Goal: Information Seeking & Learning: Learn about a topic

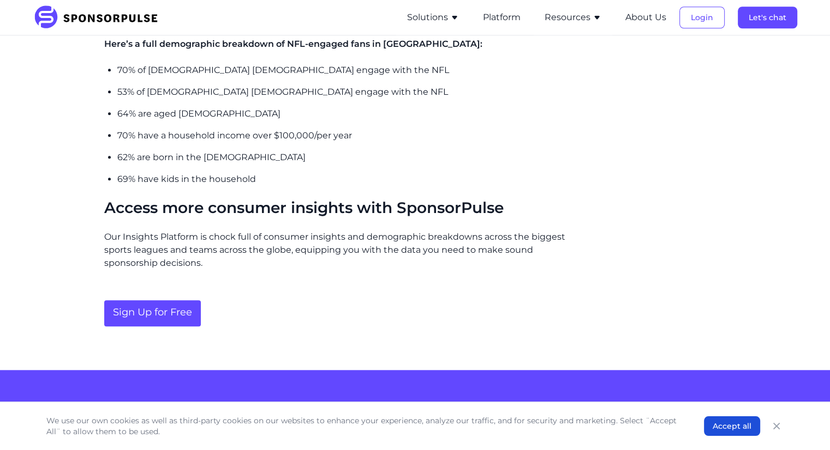
scroll to position [1036, 0]
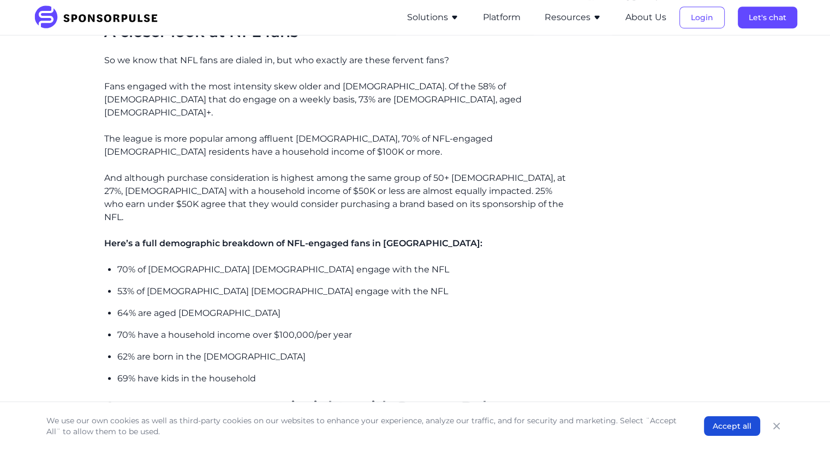
scroll to position [873, 0]
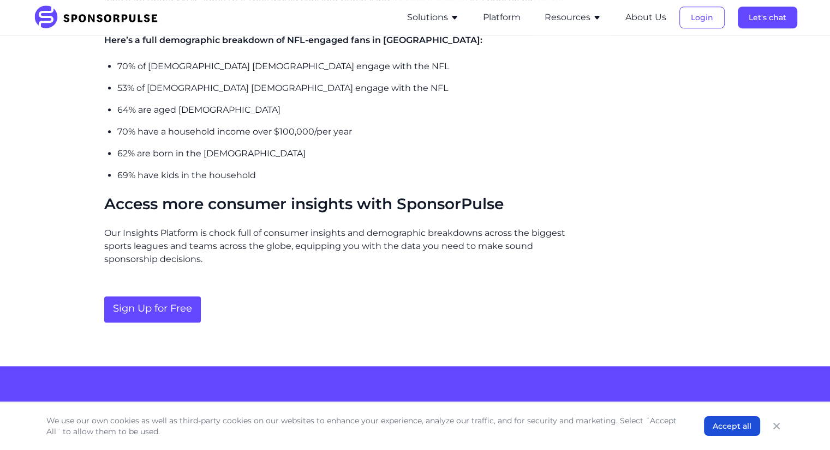
scroll to position [1091, 0]
